Goal: Information Seeking & Learning: Check status

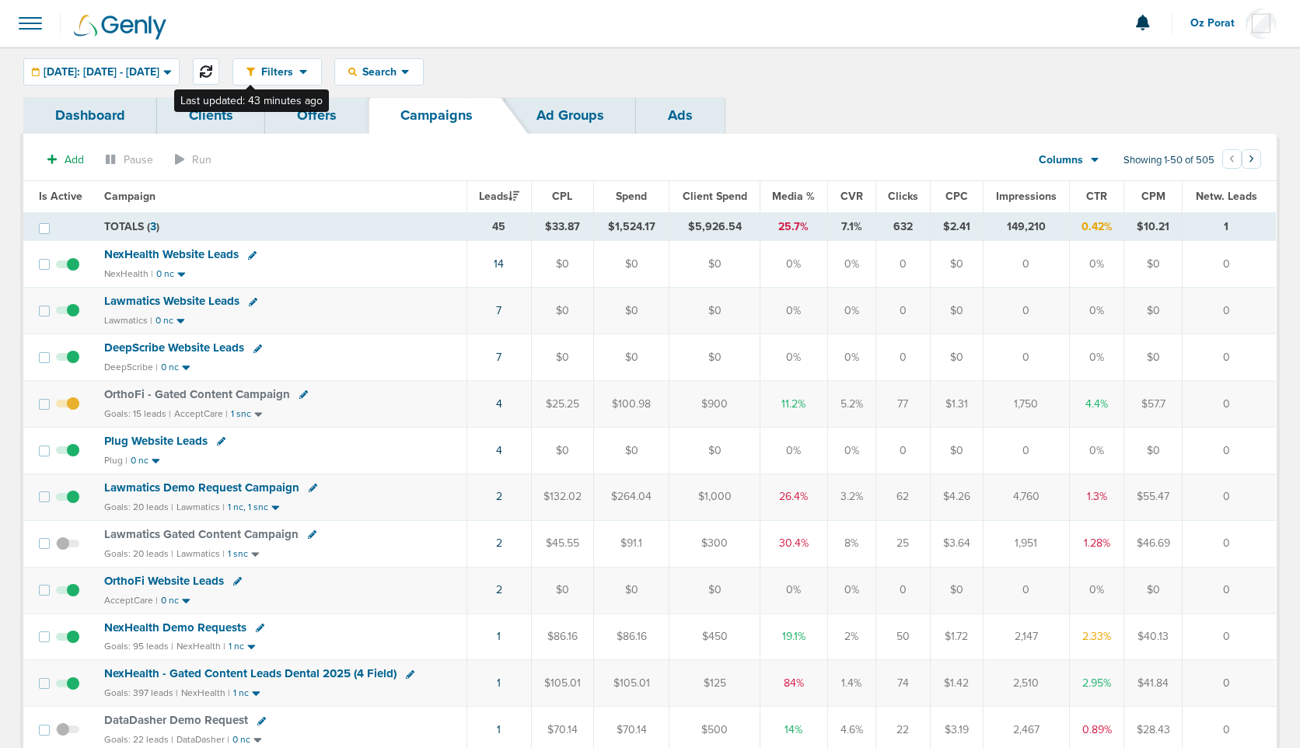
click at [212, 75] on icon at bounding box center [206, 71] width 12 height 12
click at [23, 25] on span at bounding box center [30, 23] width 34 height 34
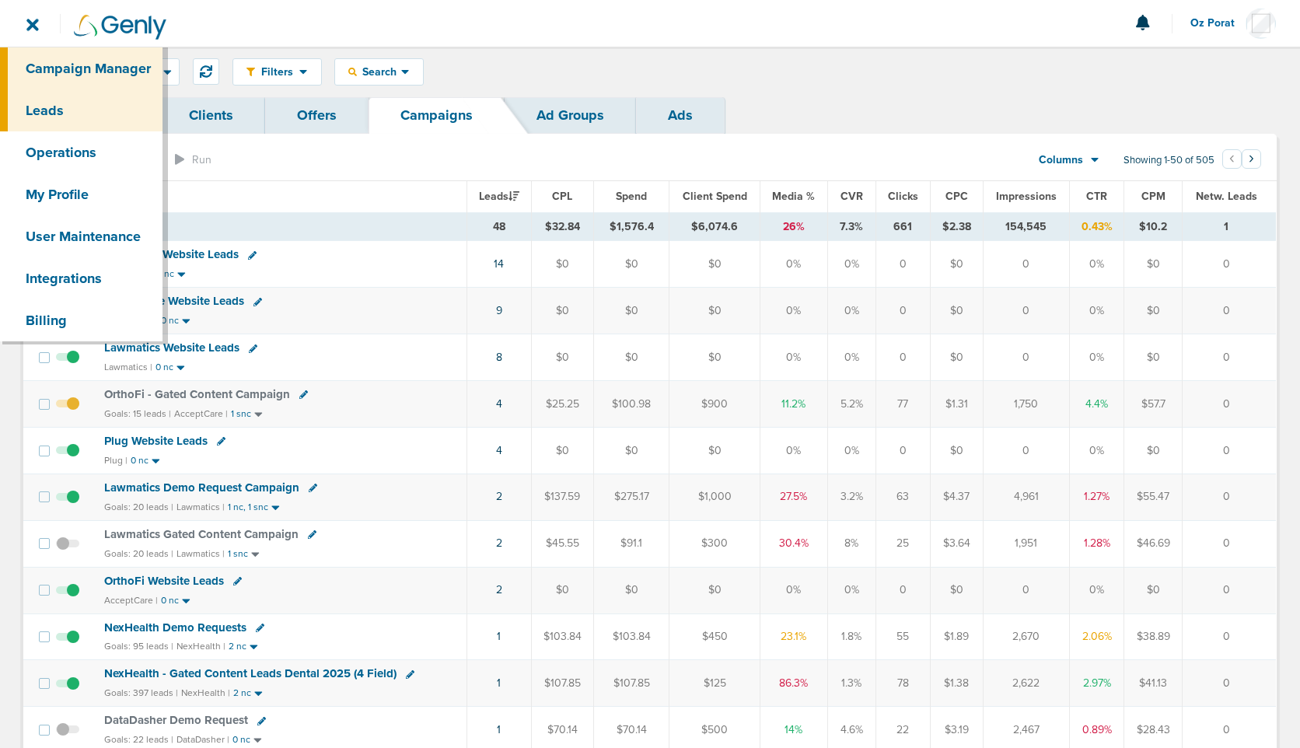
click at [68, 107] on link "Leads" at bounding box center [81, 110] width 163 height 42
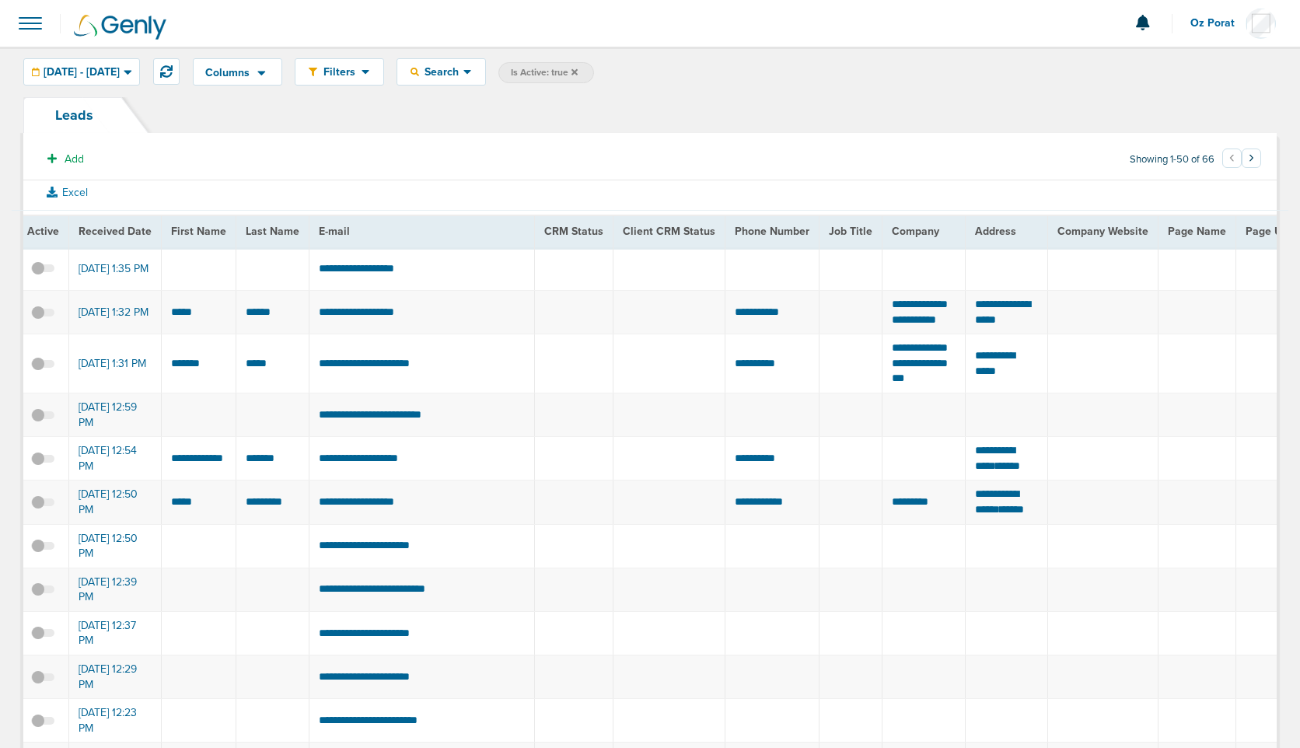
scroll to position [0, 5]
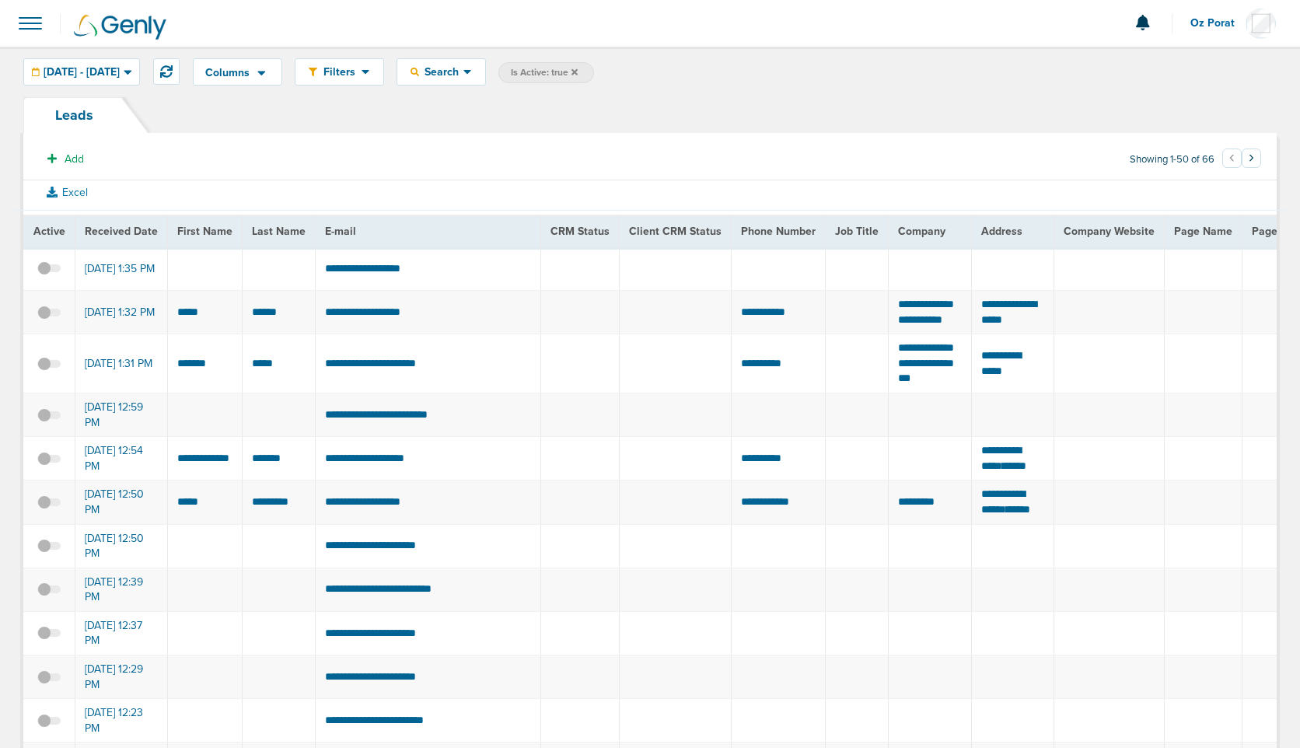
click at [38, 29] on span at bounding box center [30, 23] width 34 height 34
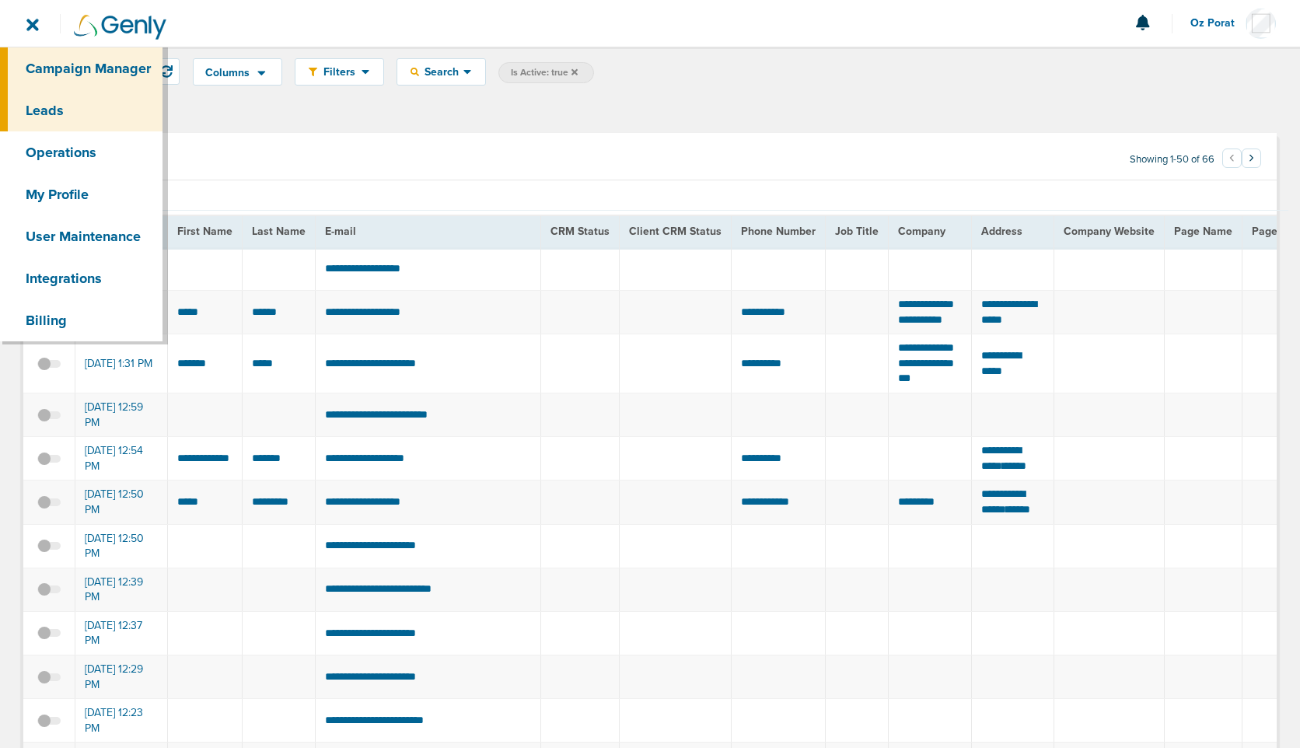
click at [50, 67] on link "Campaign Manager" at bounding box center [81, 68] width 163 height 42
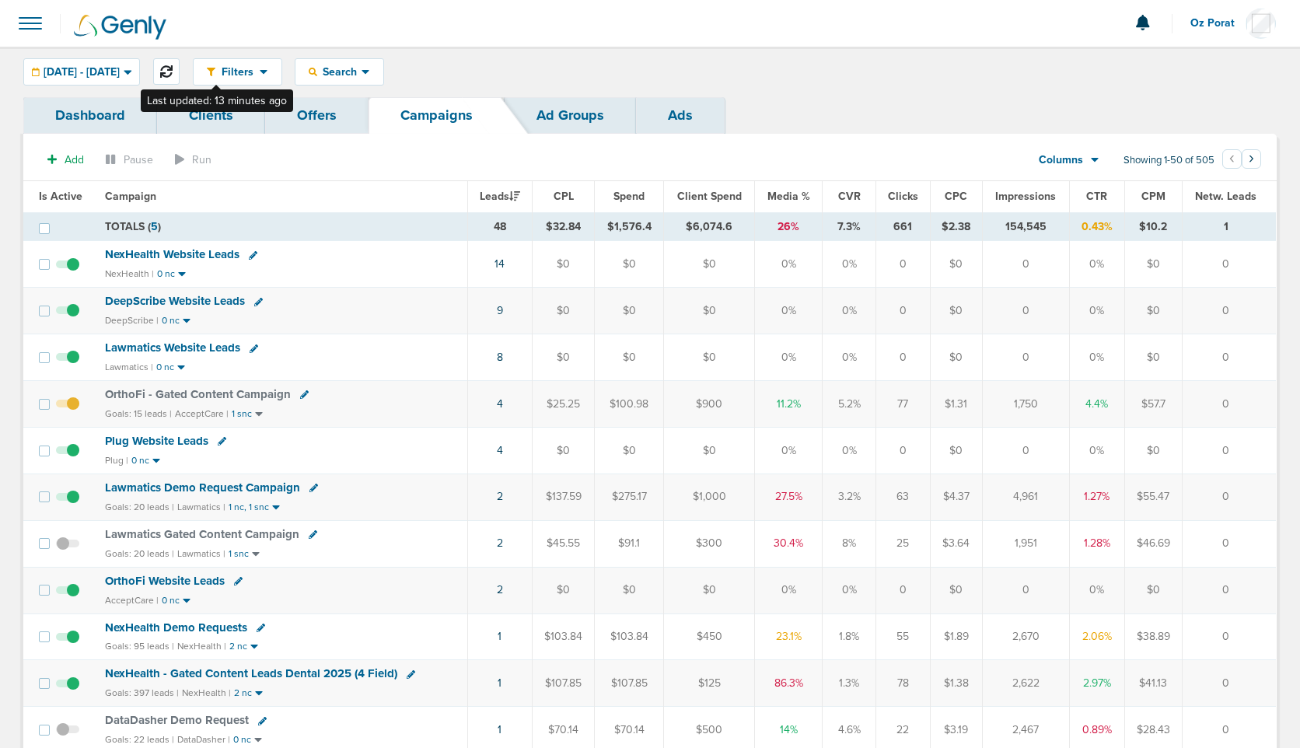
click at [173, 72] on icon at bounding box center [166, 71] width 12 height 12
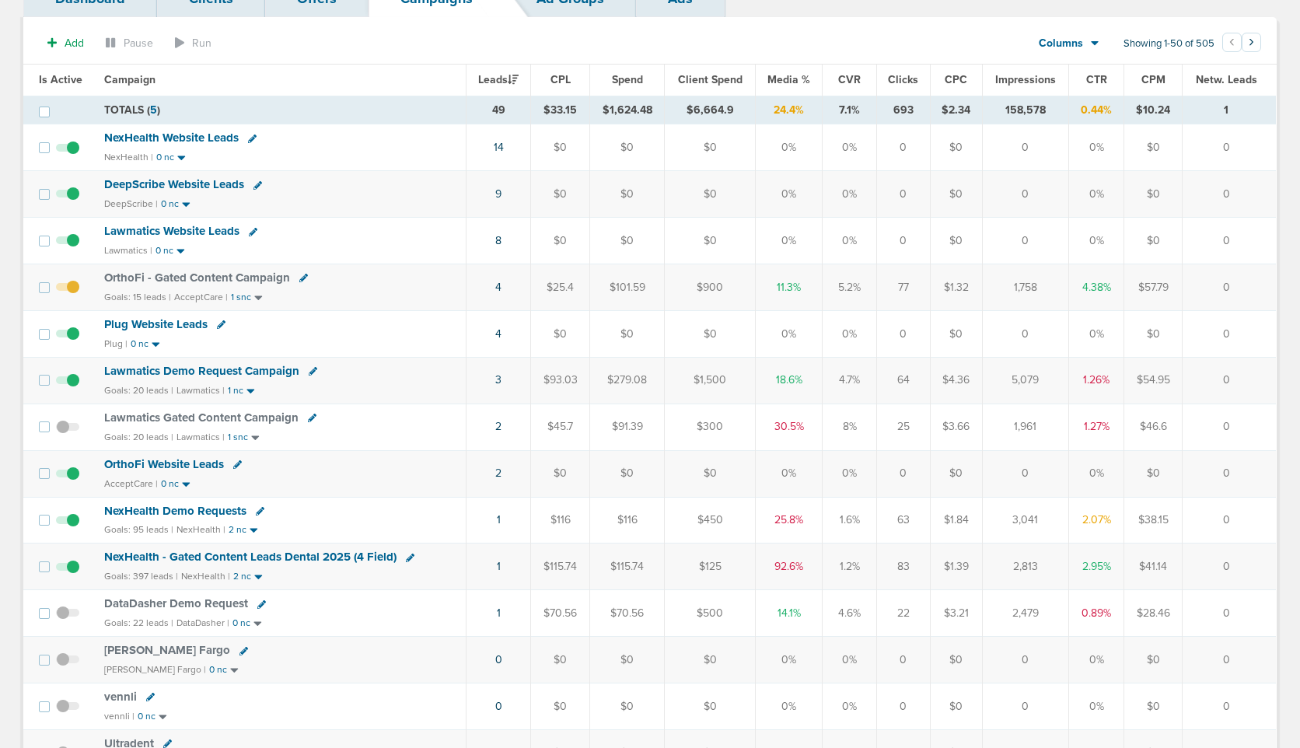
scroll to position [112, 0]
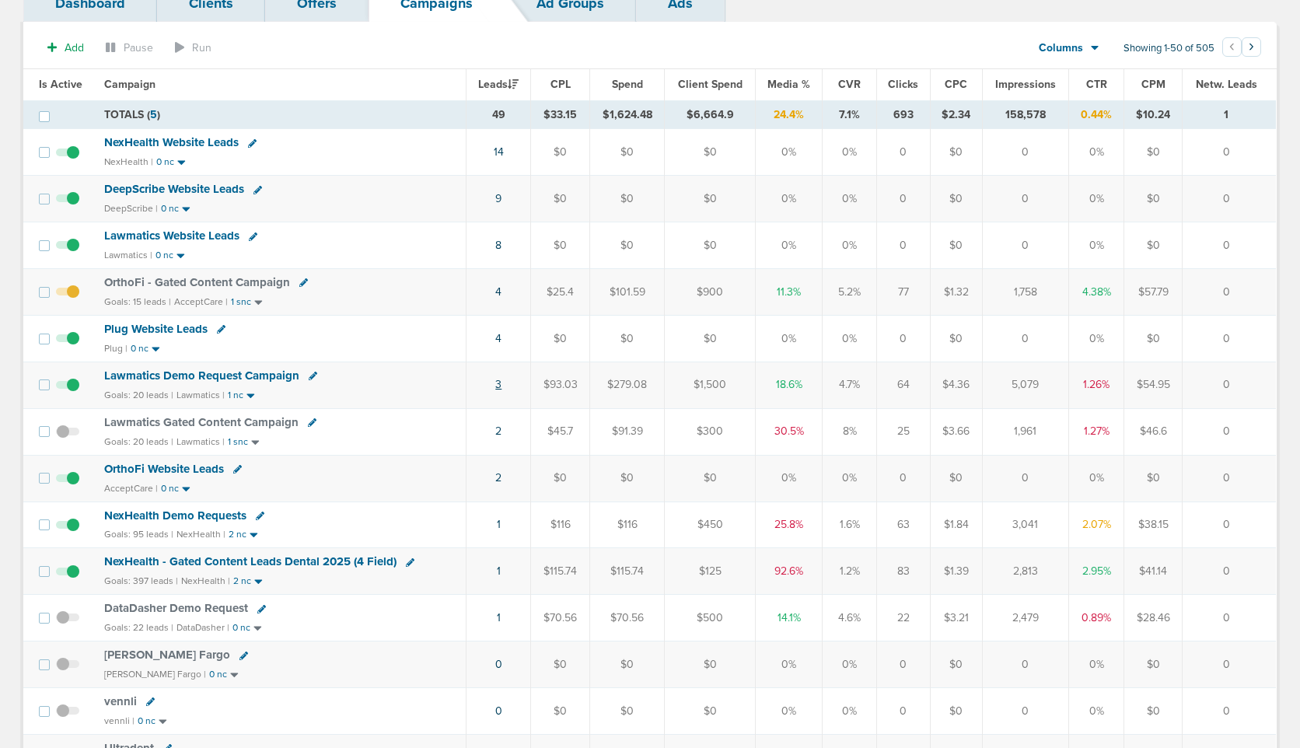
click at [498, 380] on link "3" at bounding box center [498, 384] width 6 height 13
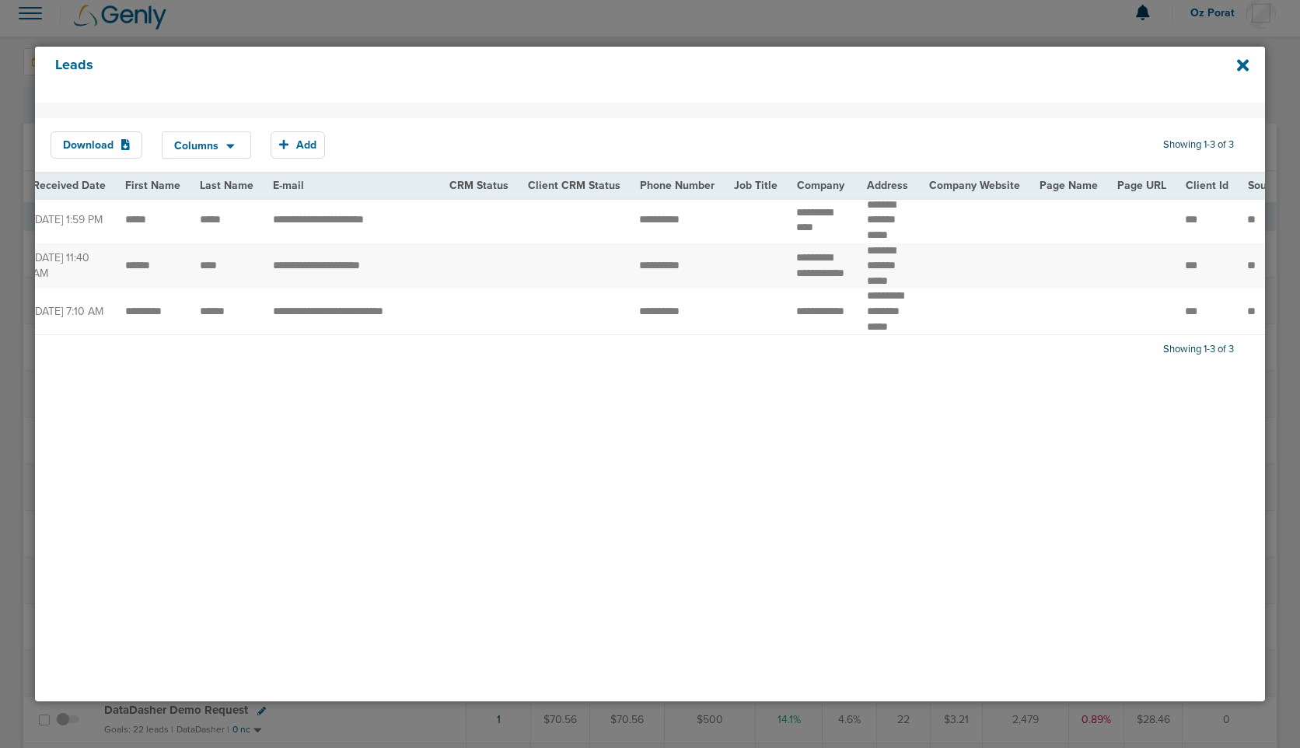
scroll to position [0, 0]
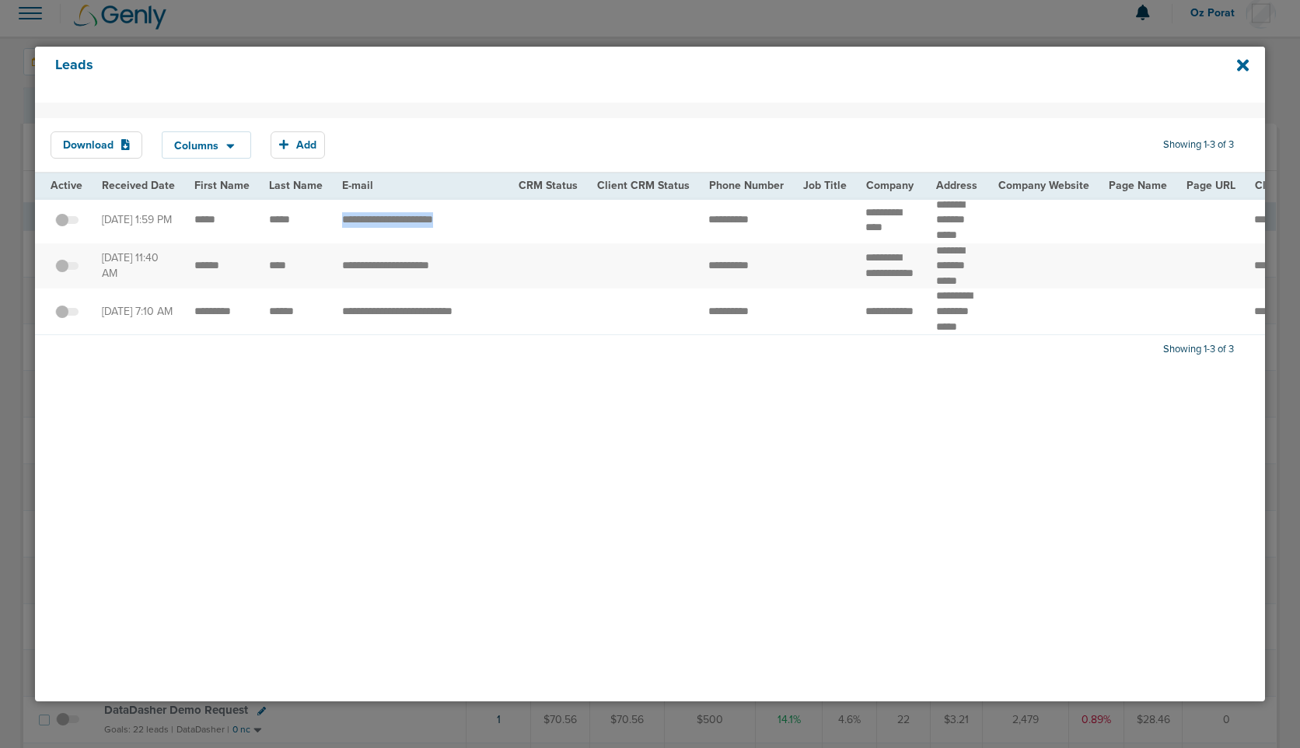
drag, startPoint x: 331, startPoint y: 222, endPoint x: 455, endPoint y: 225, distance: 124.5
click at [455, 225] on td "**********" at bounding box center [421, 221] width 176 height 46
click at [1246, 68] on icon at bounding box center [1243, 66] width 12 height 12
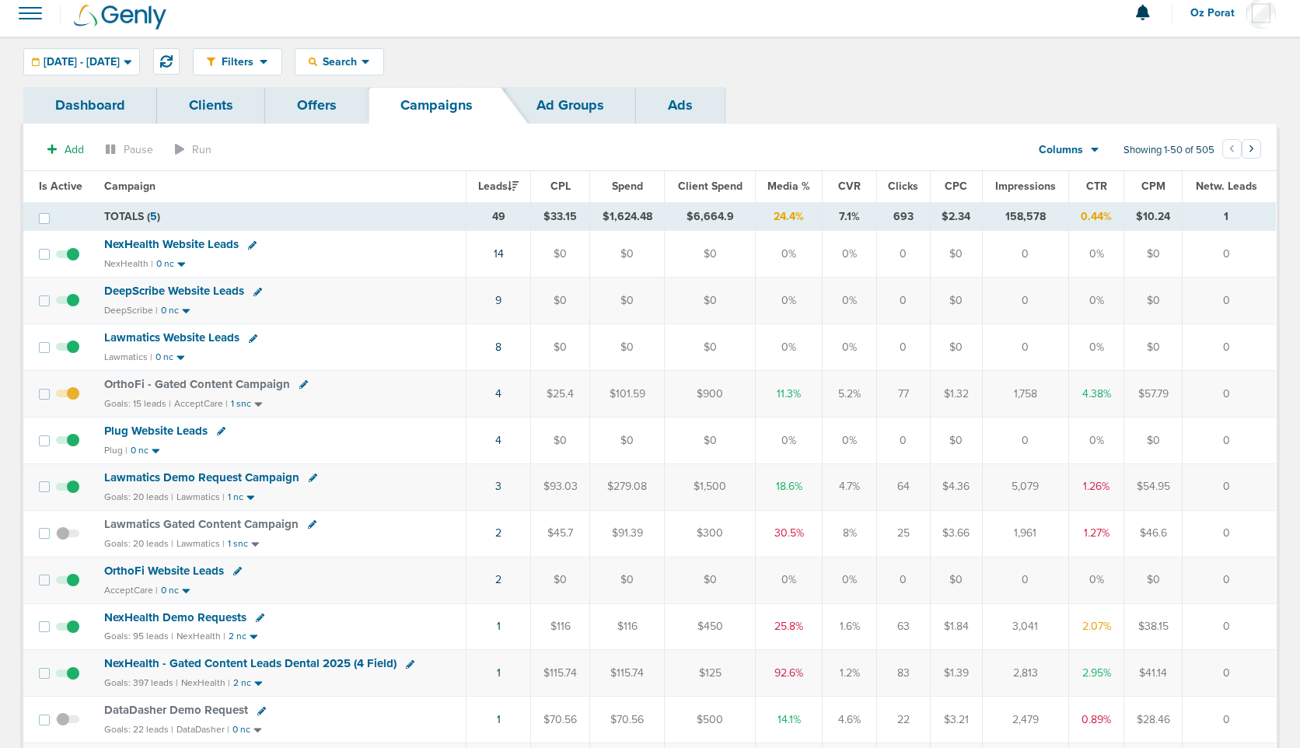
click at [1086, 152] on div "Columns" at bounding box center [1061, 150] width 68 height 16
click at [1081, 192] on link "Sales Performance" at bounding box center [1105, 196] width 156 height 19
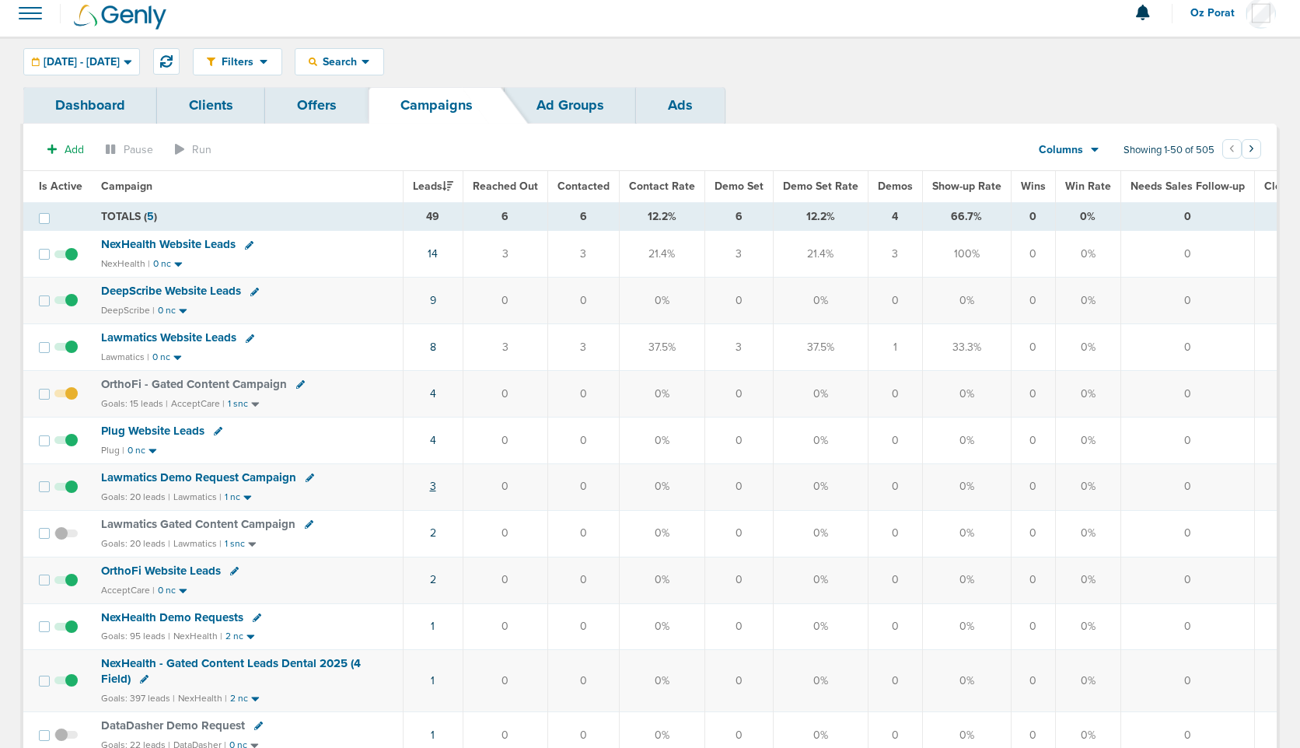
click at [433, 482] on link "3" at bounding box center [433, 486] width 6 height 13
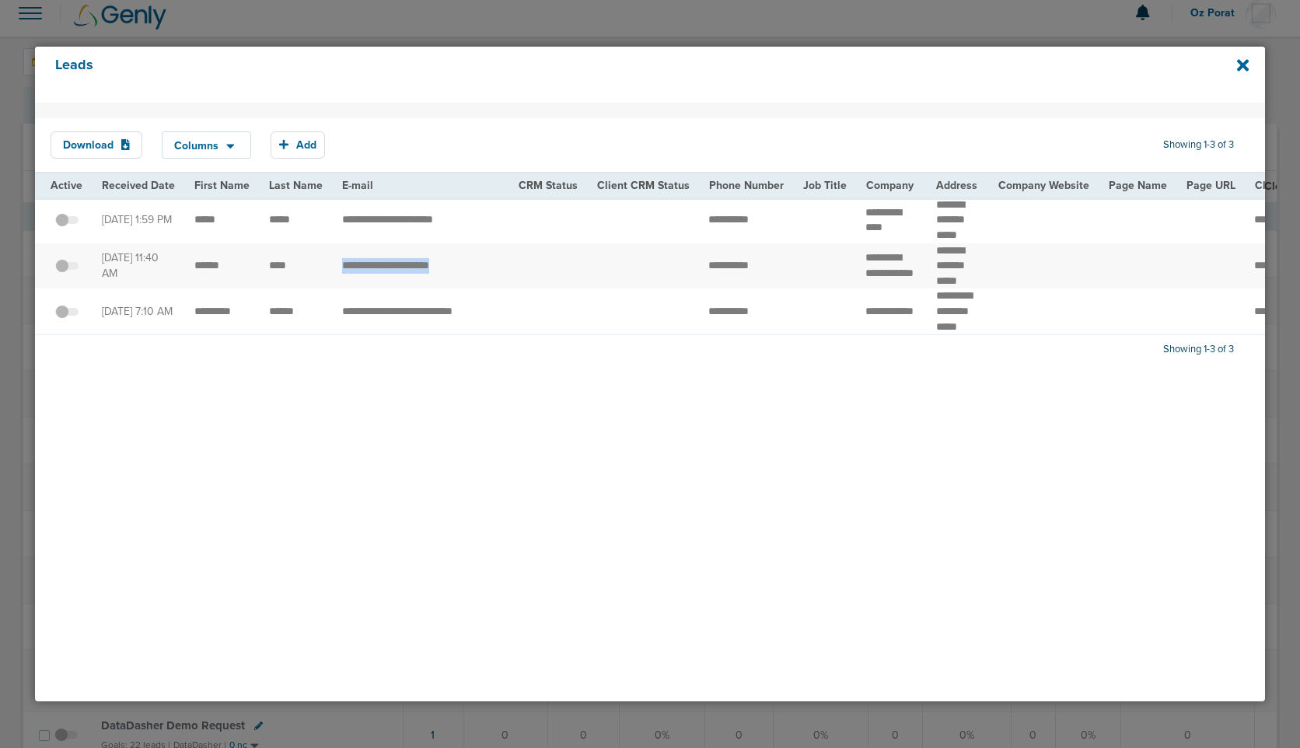
drag, startPoint x: 464, startPoint y: 271, endPoint x: 338, endPoint y: 268, distance: 125.2
click at [338, 268] on td "**********" at bounding box center [421, 266] width 176 height 46
drag, startPoint x: 496, startPoint y: 308, endPoint x: 337, endPoint y: 309, distance: 159.4
click at [337, 309] on td "**********" at bounding box center [421, 312] width 176 height 46
